Goal: Find specific page/section: Find specific page/section

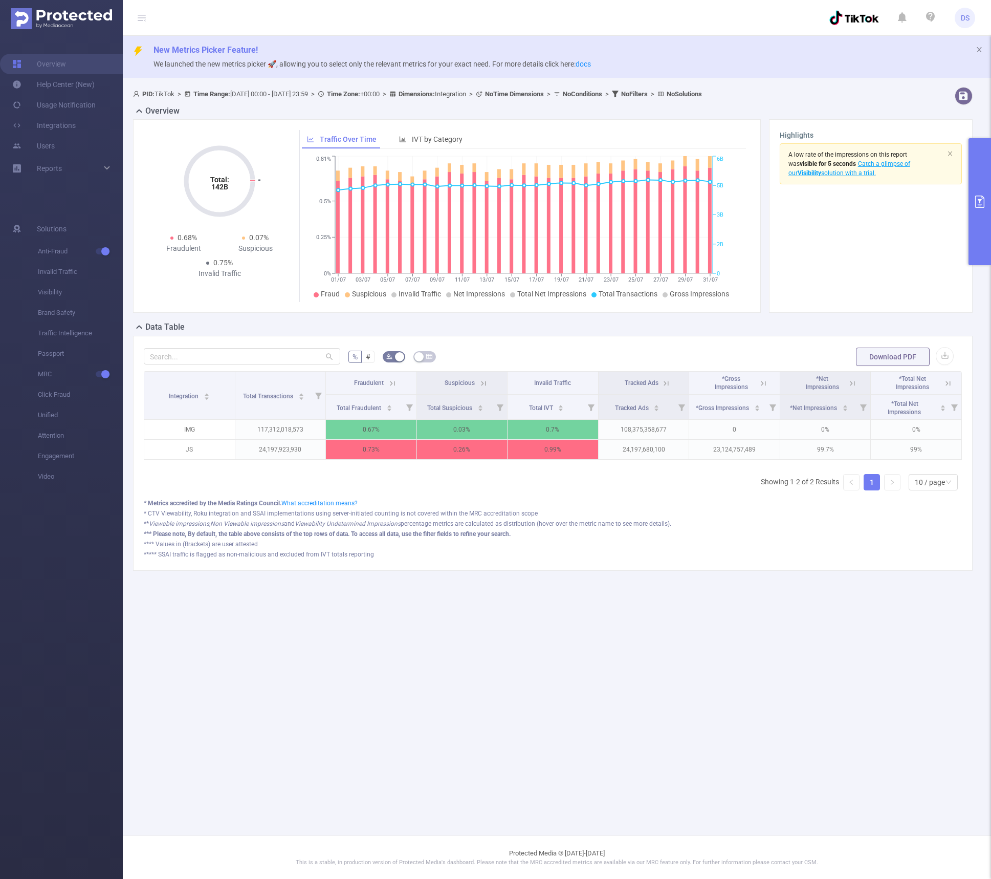
click at [653, 685] on main "New Metrics Picker Feature! We launched the new metrics picker 🚀, allowing you …" at bounding box center [557, 417] width 869 height 835
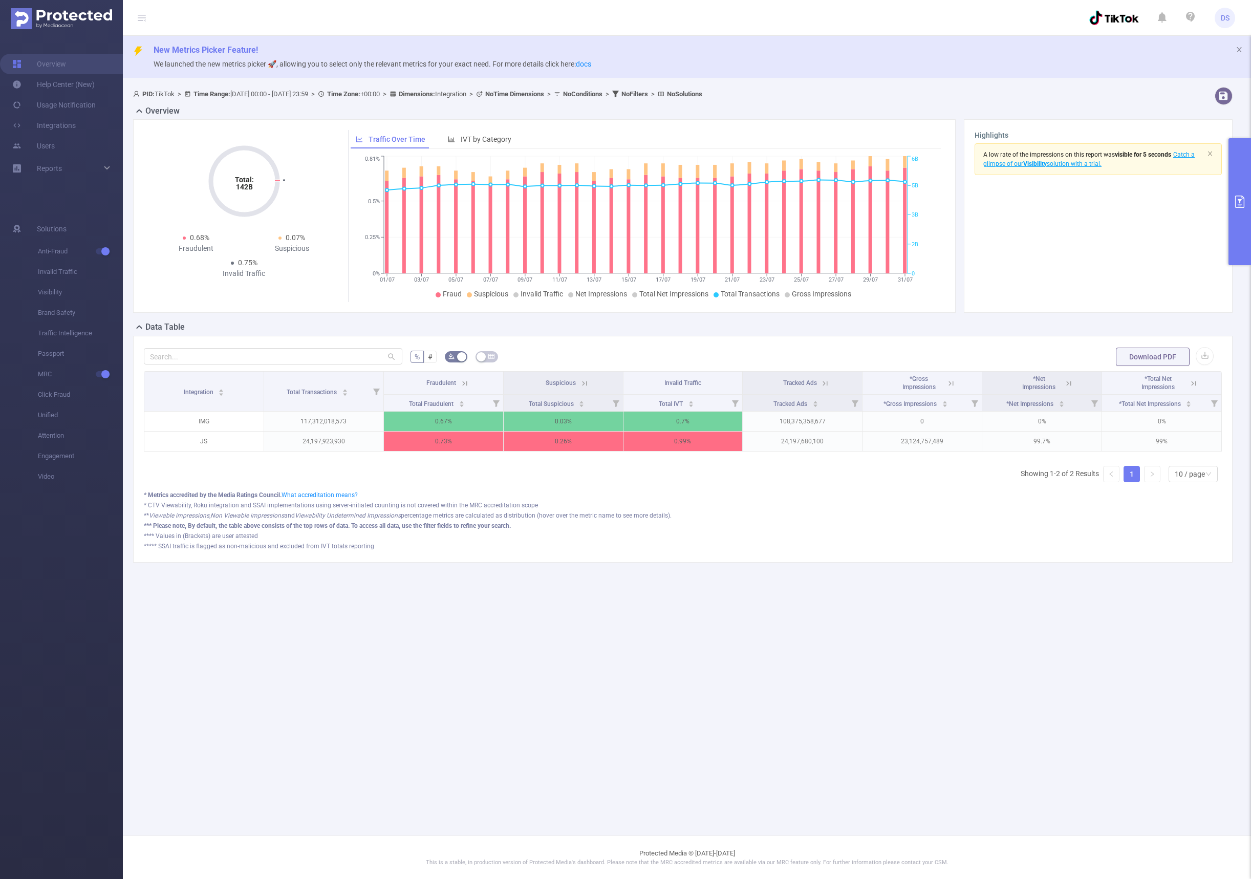
click at [805, 377] on span "Tracked Ads" at bounding box center [802, 381] width 39 height 9
click at [807, 383] on span "Tracked Ads" at bounding box center [800, 382] width 34 height 7
click at [828, 383] on icon at bounding box center [824, 383] width 9 height 9
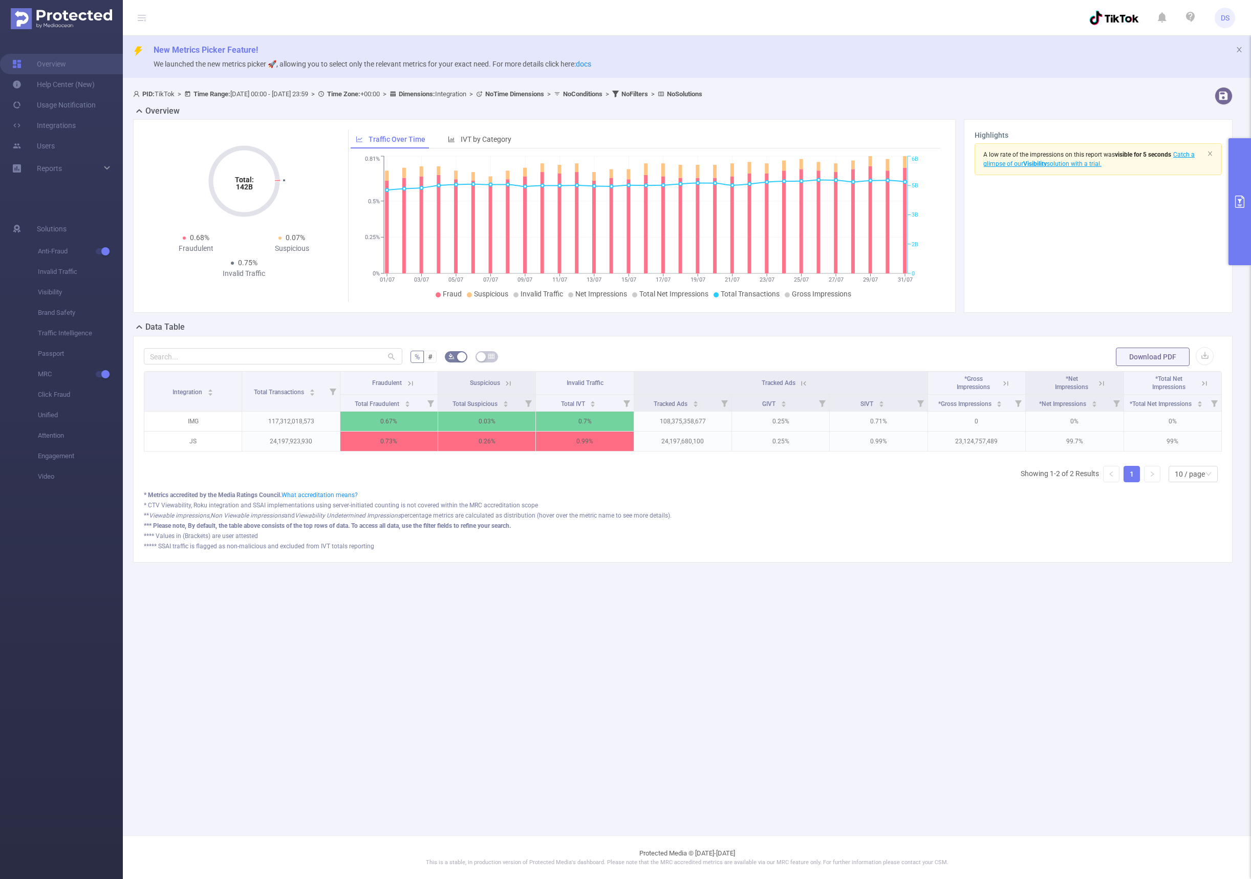
click at [991, 384] on icon at bounding box center [1005, 383] width 9 height 9
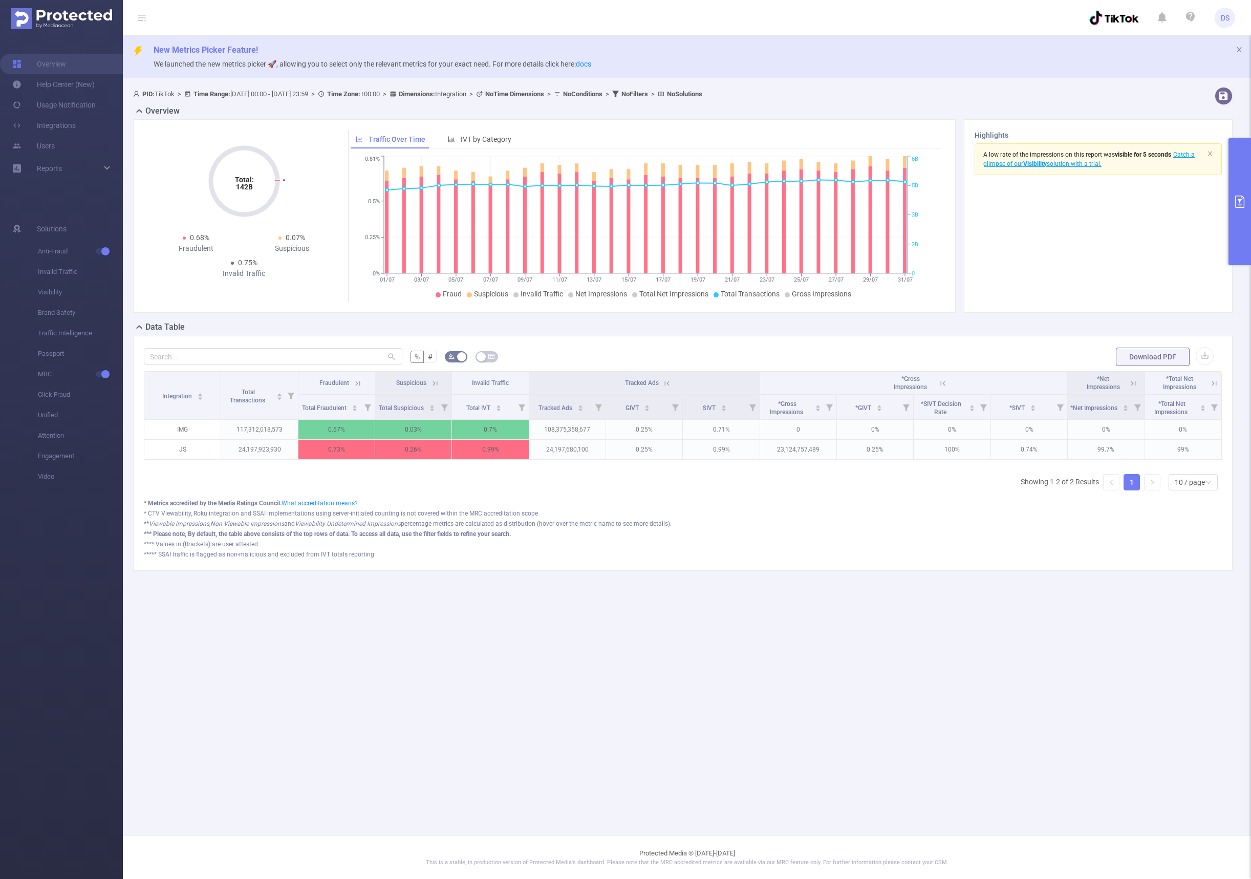
click at [991, 382] on icon at bounding box center [1133, 383] width 5 height 5
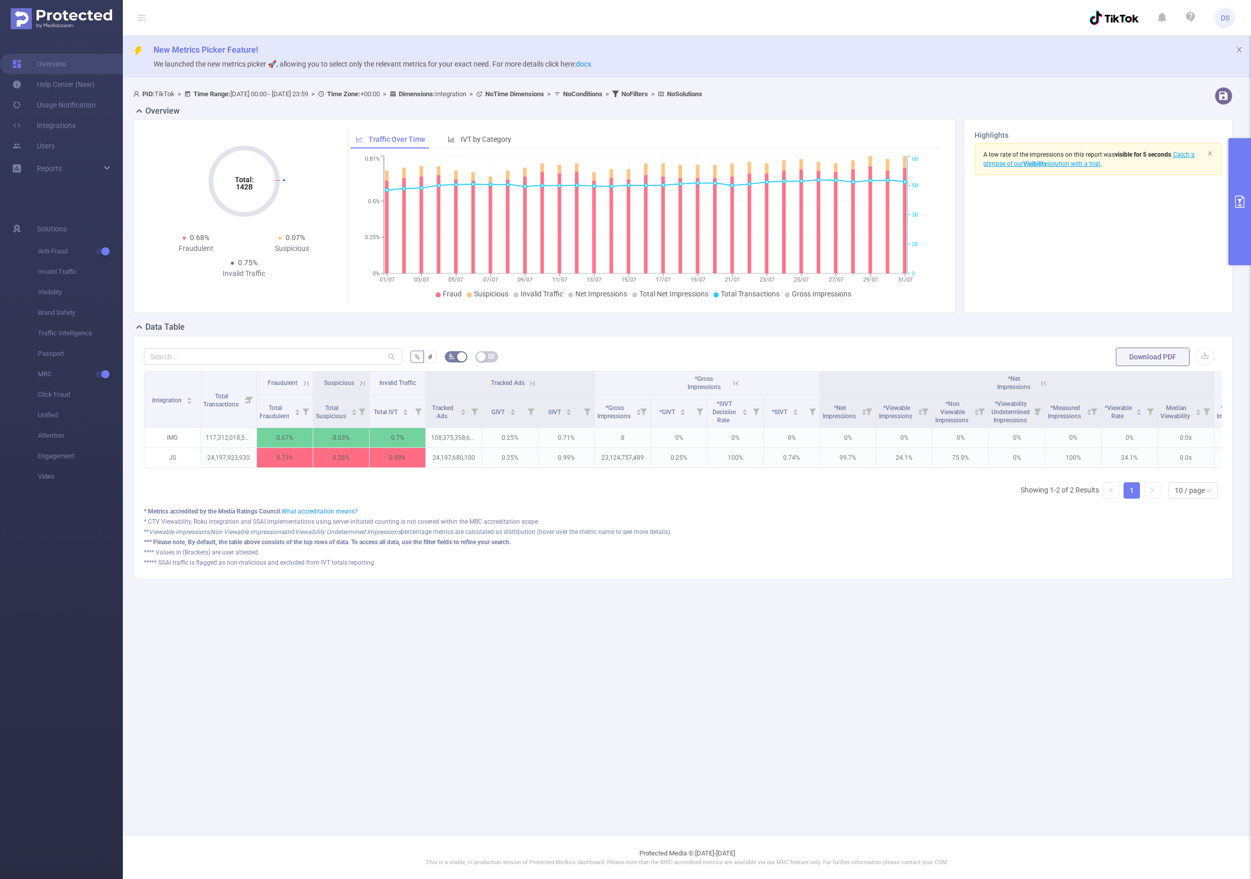
click at [991, 683] on main "New Metrics Picker Feature! We launched the new metrics picker 🚀, allowing you …" at bounding box center [687, 417] width 1128 height 835
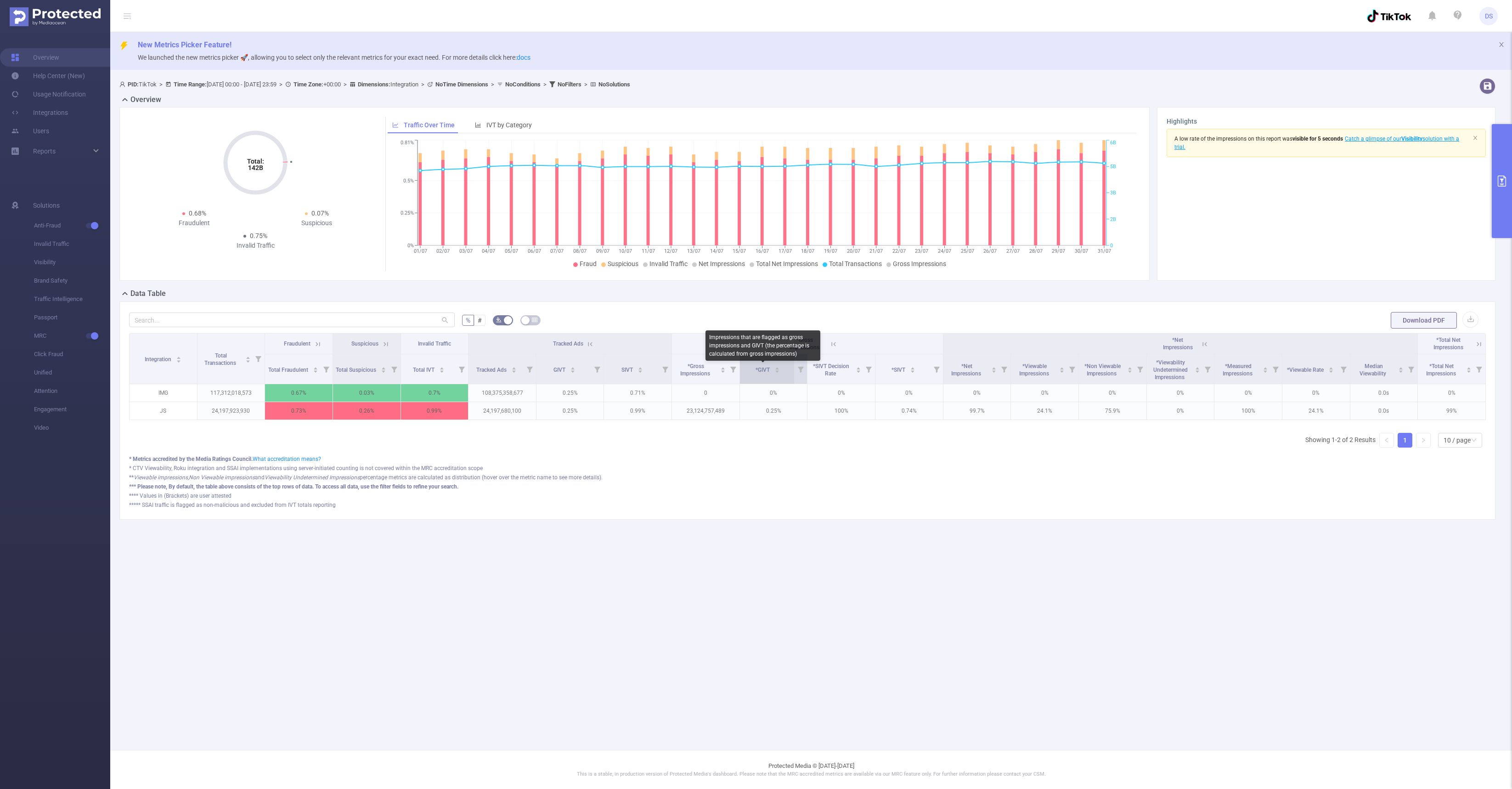
click at [761, 367] on span "*GIVT" at bounding box center [763, 369] width 15 height 6
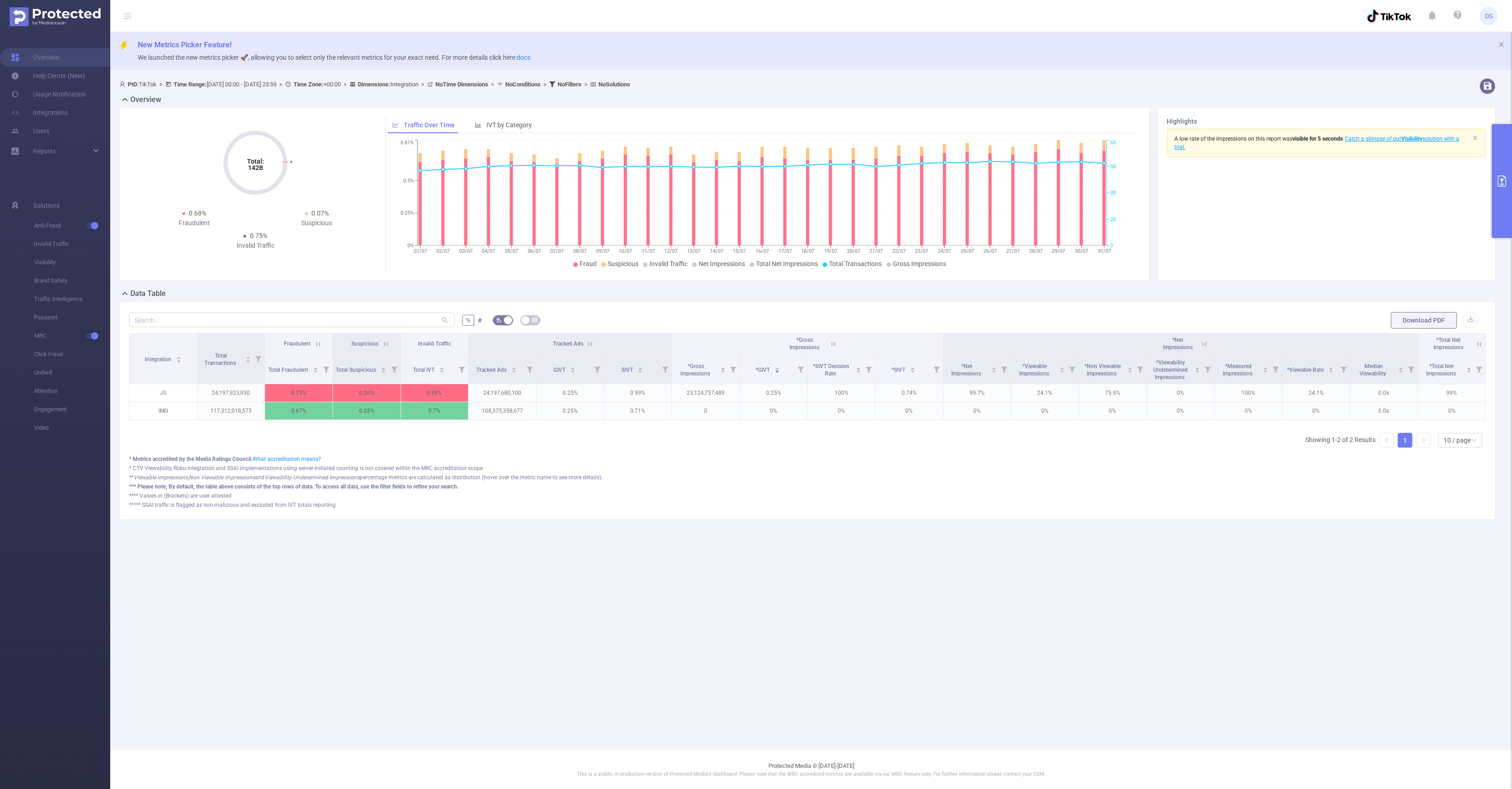
click at [632, 315] on form "% # Download PDF" at bounding box center [808, 320] width 1357 height 18
click at [47, 243] on span "Invalid Traffic" at bounding box center [72, 244] width 76 height 18
